Goal: Transaction & Acquisition: Purchase product/service

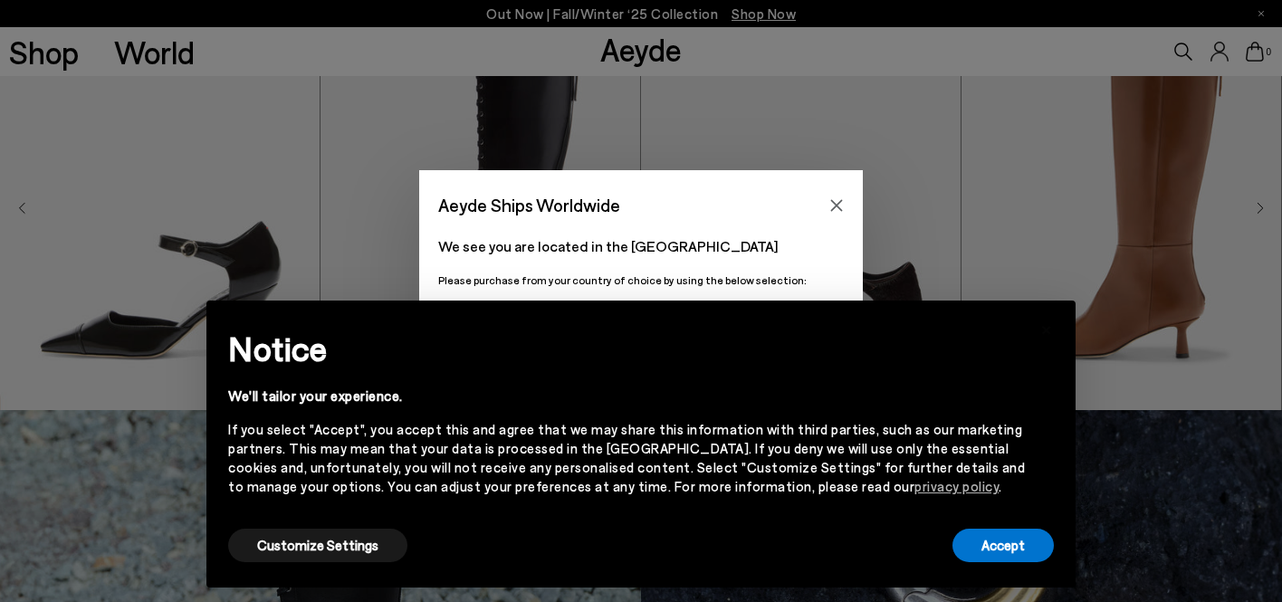
scroll to position [594, 0]
click at [973, 521] on div "Notice We'll tailor your experience. If you select "Accept", you accept this an…" at bounding box center [641, 423] width 826 height 203
click at [983, 534] on button "Accept" at bounding box center [1003, 546] width 101 height 34
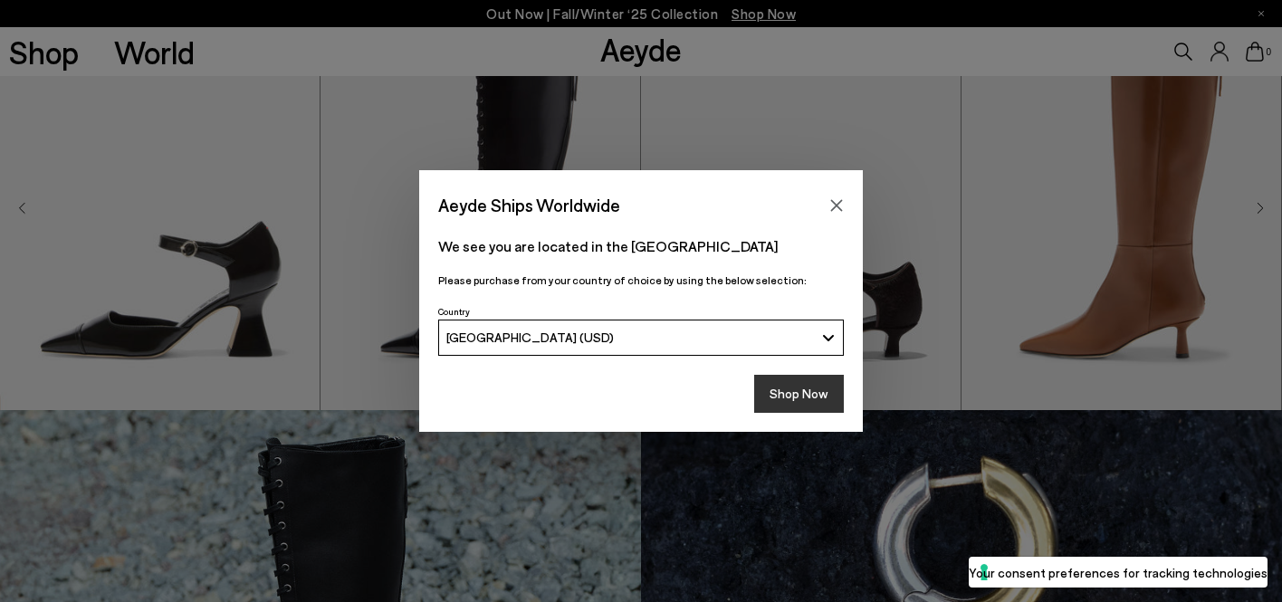
click at [810, 396] on button "Shop Now" at bounding box center [799, 394] width 90 height 38
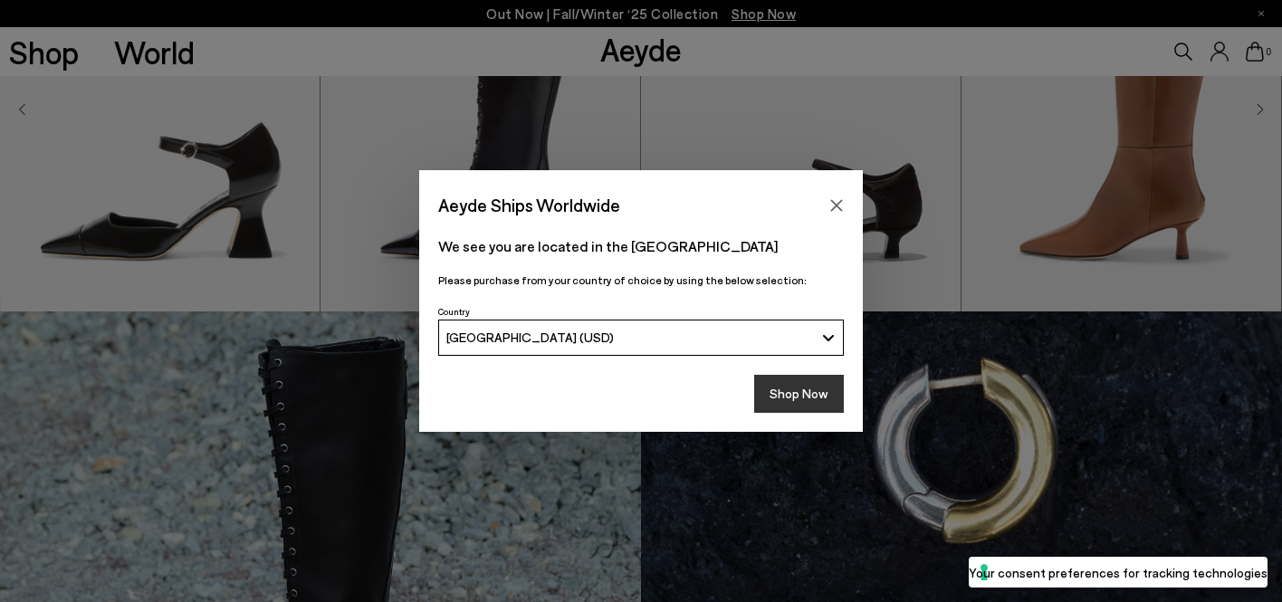
scroll to position [698, 0]
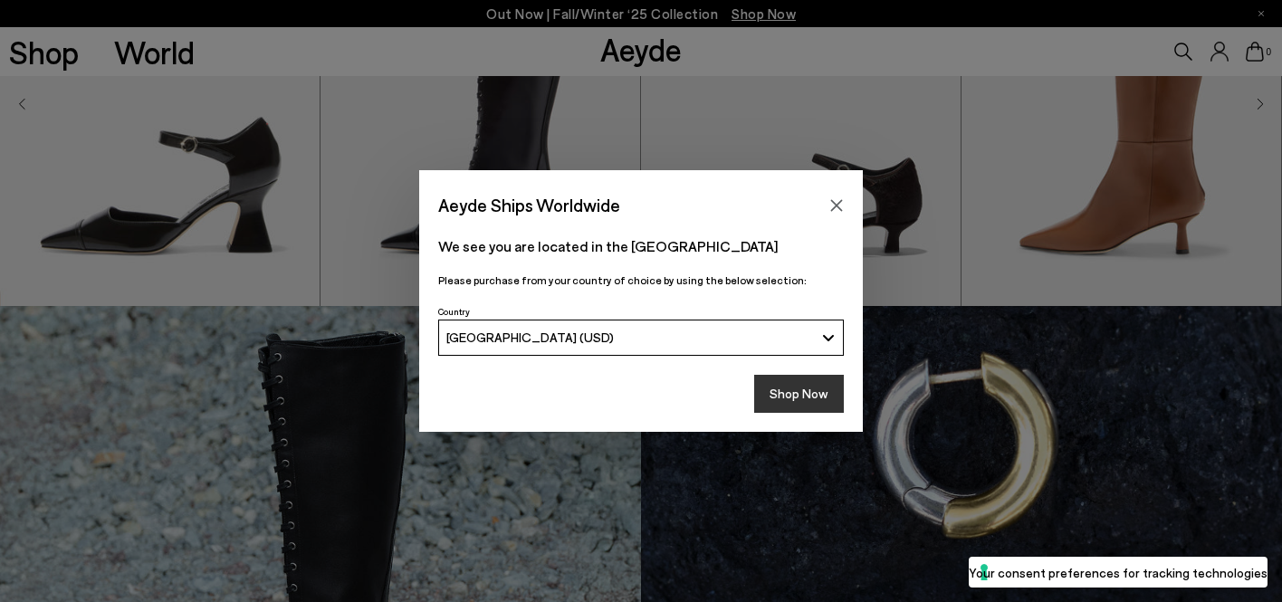
click at [783, 399] on button "Shop Now" at bounding box center [799, 394] width 90 height 38
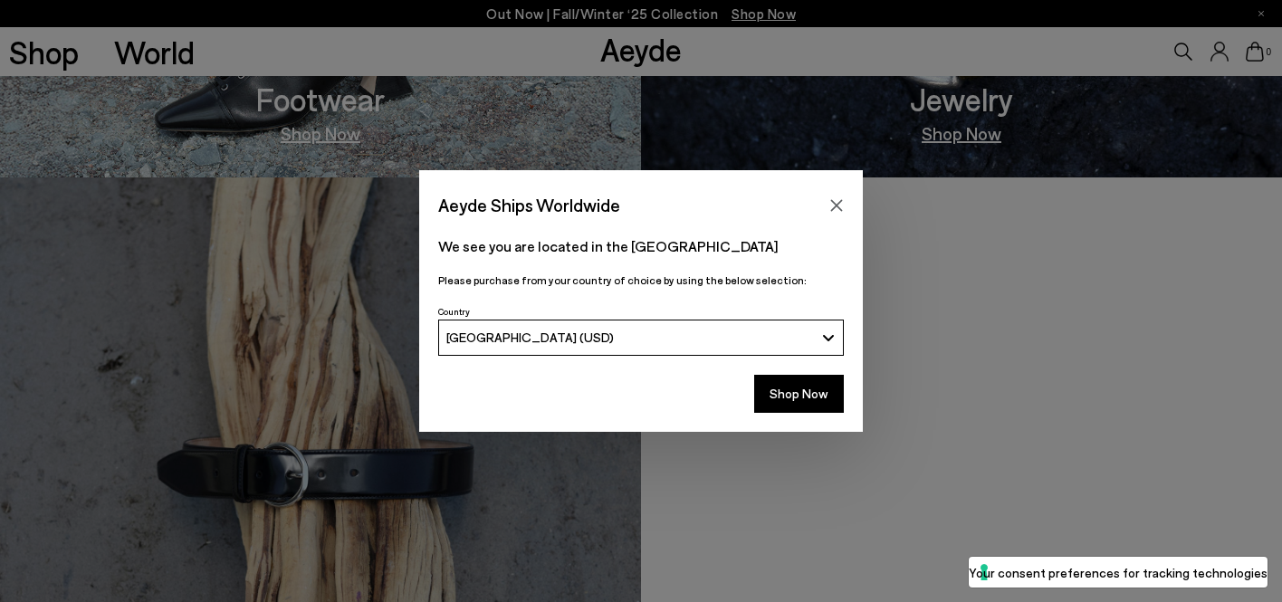
scroll to position [1469, 0]
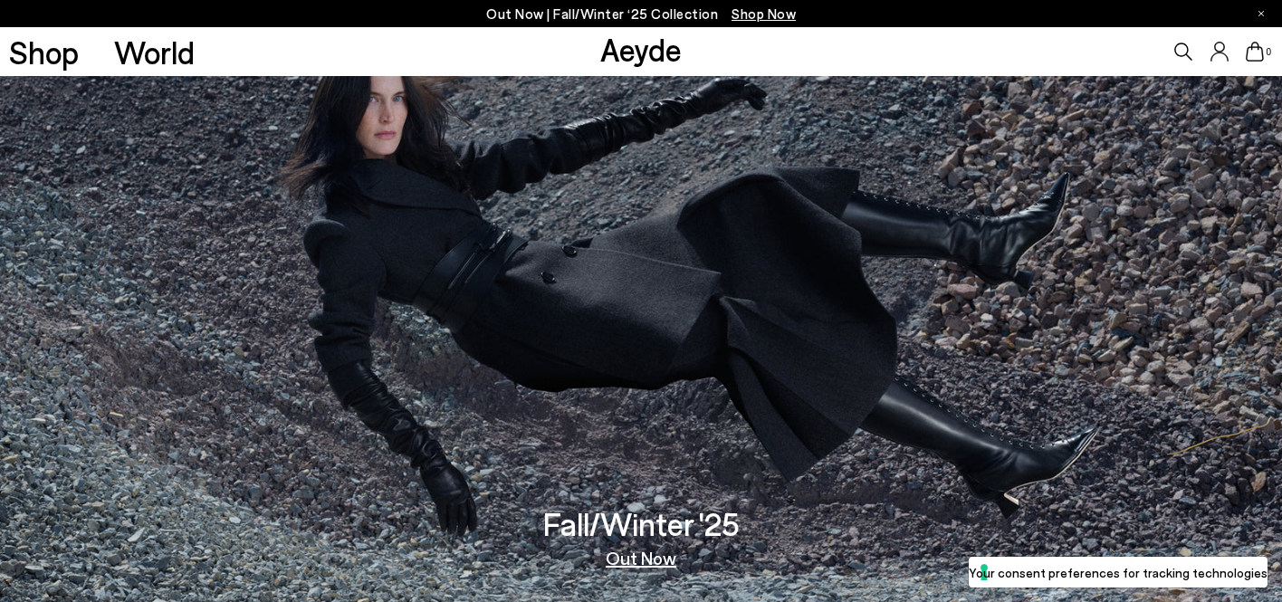
scroll to position [175, 0]
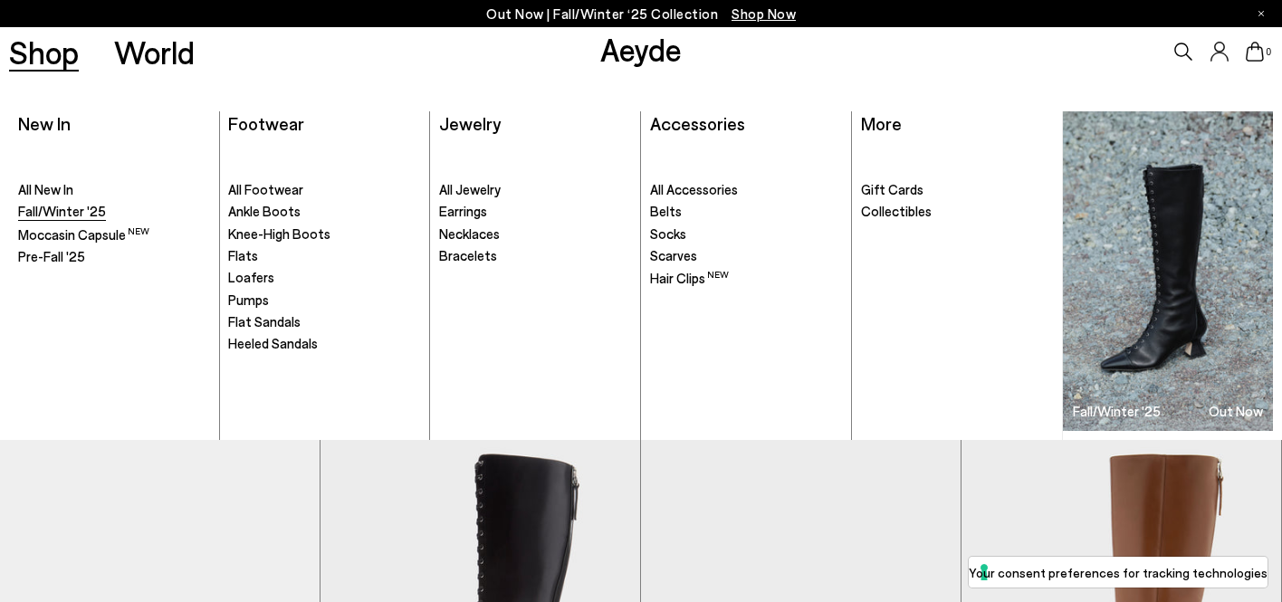
click at [81, 214] on span "Fall/Winter '25" at bounding box center [62, 211] width 88 height 16
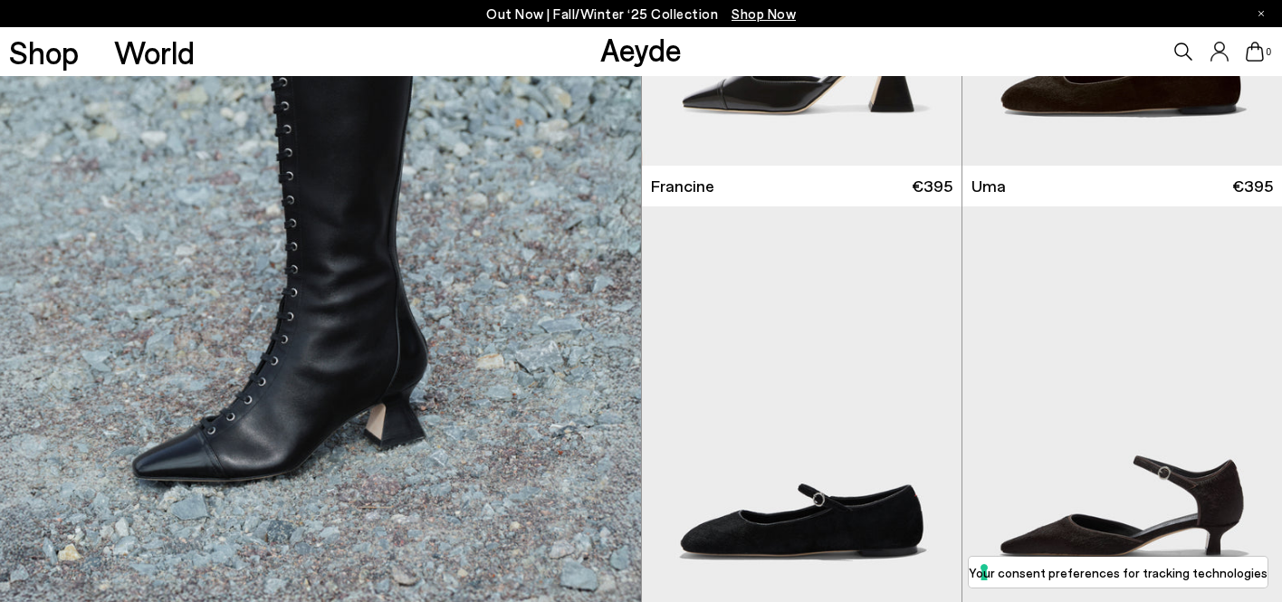
scroll to position [1555, 0]
